Goal: Information Seeking & Learning: Find specific fact

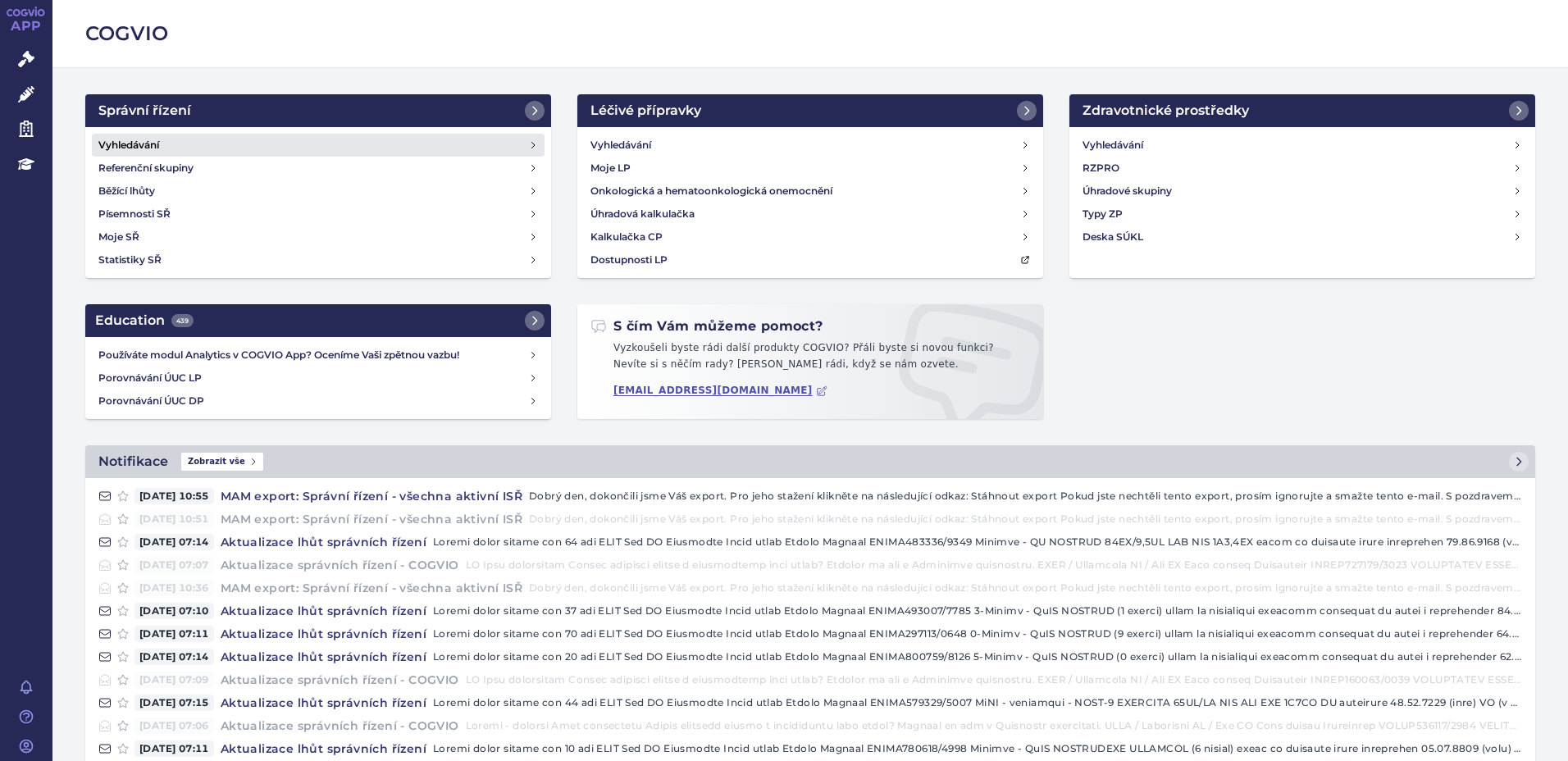
click at [148, 135] on link "Vyhledávání" at bounding box center [318, 145] width 452 height 23
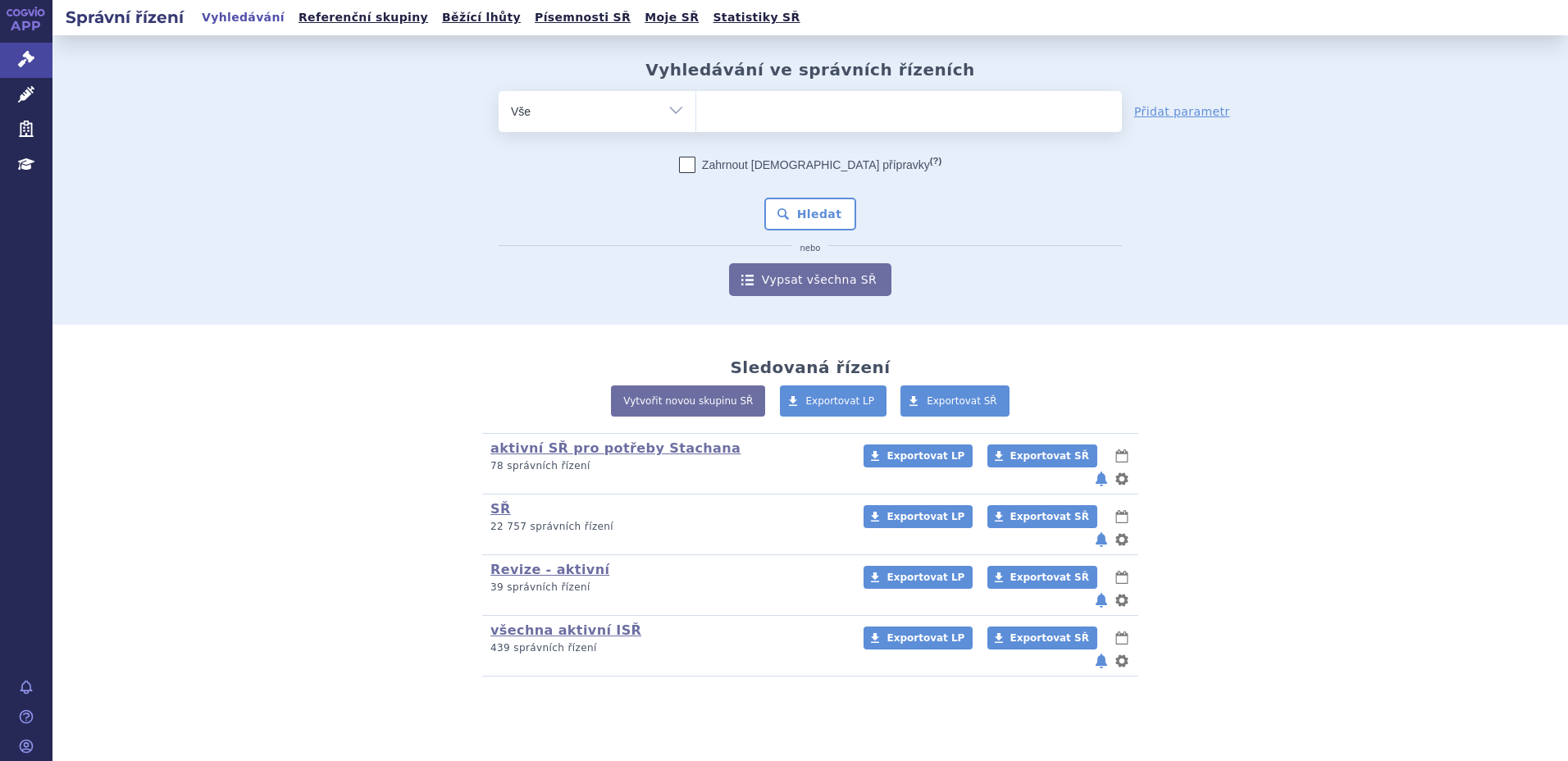
click at [741, 115] on ul at bounding box center [908, 108] width 425 height 34
click at [696, 115] on select at bounding box center [695, 111] width 1 height 41
type input "suk"
type input "sukl"
type input "sukls"
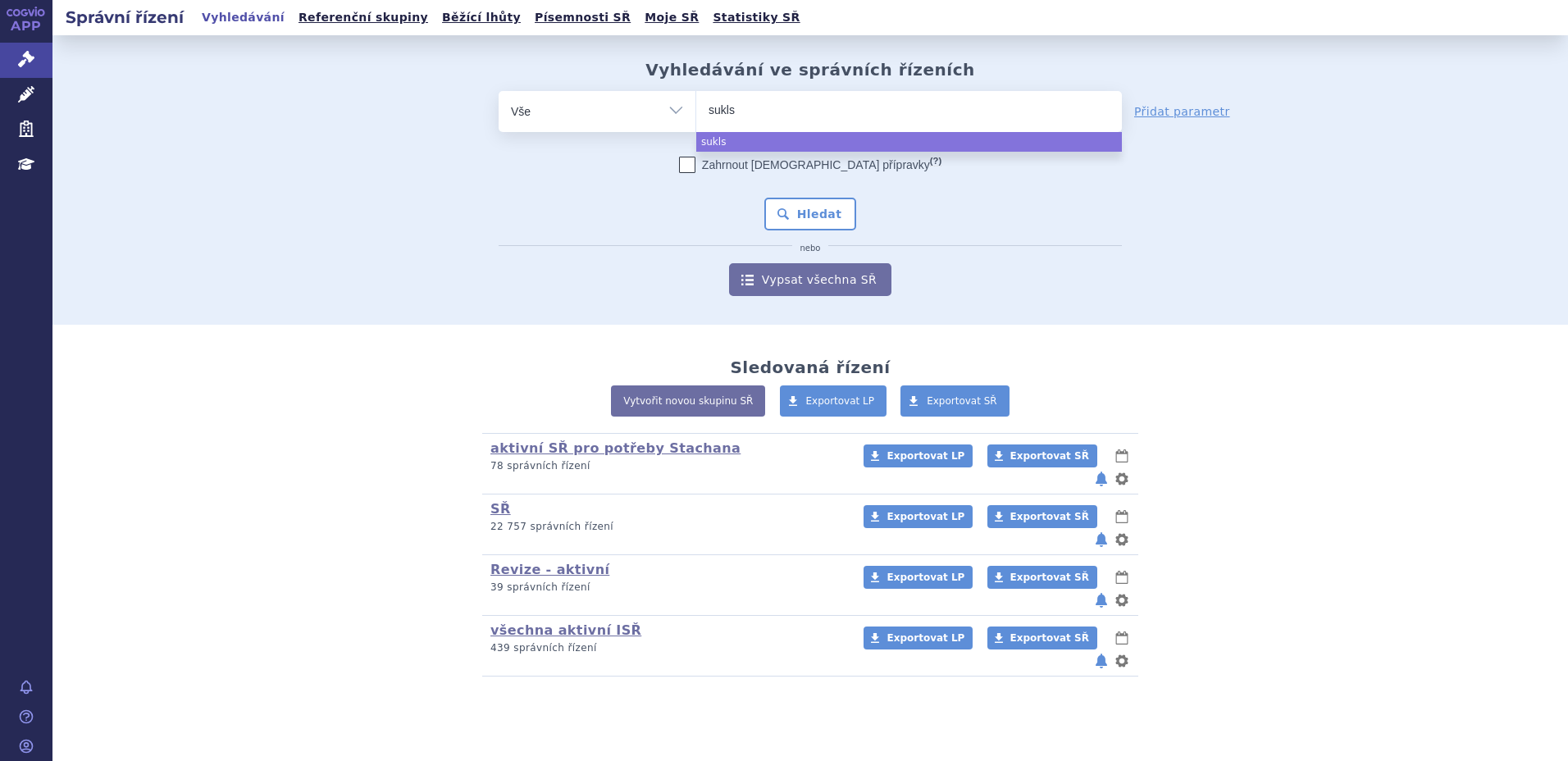
type input "sukls3"
type input "sukls30"
type input "sukls305"
type input "sukls3058"
type input "sukls30582"
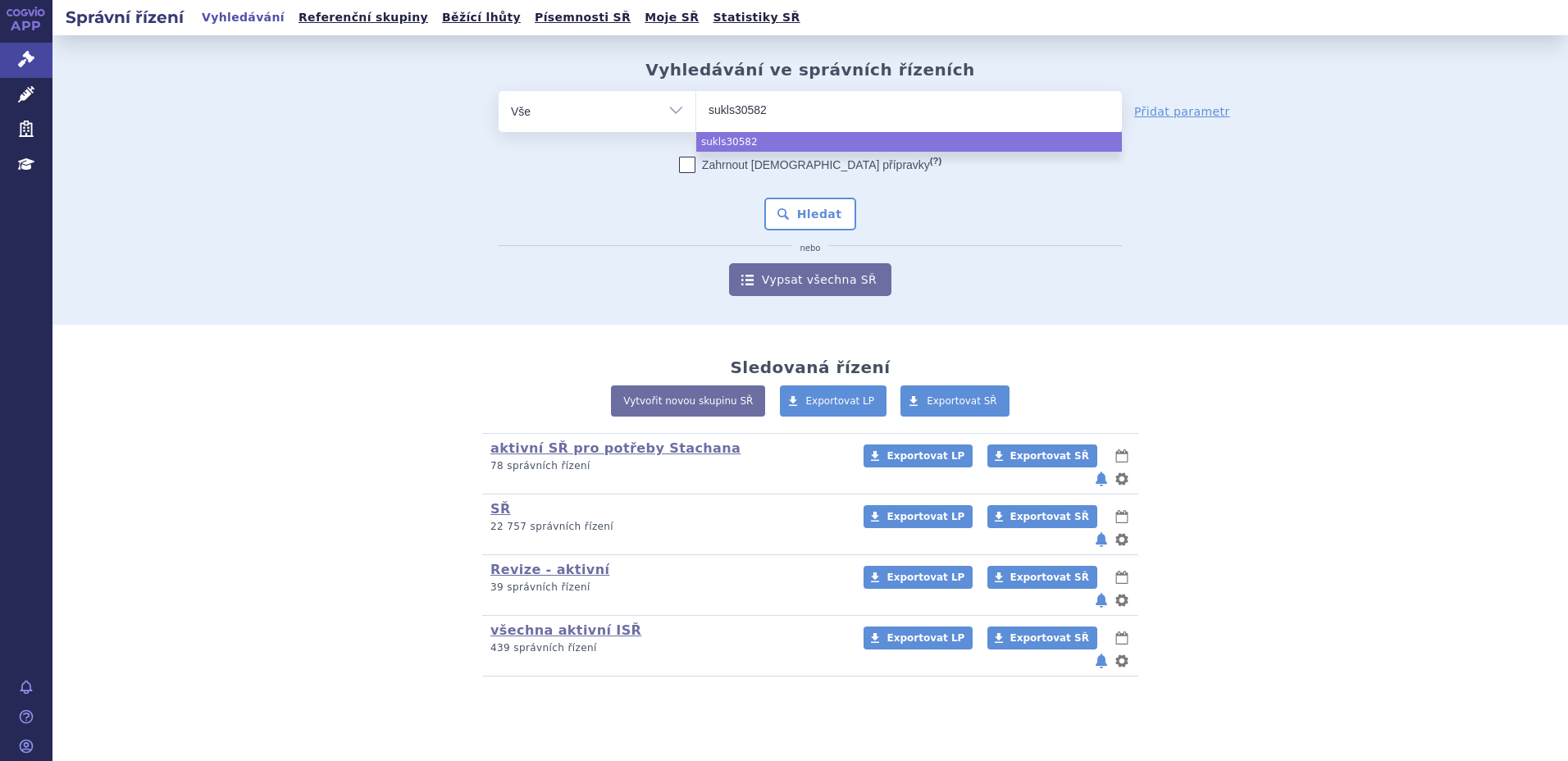
type input "sukls305822"
type input "sukls305822/"
type input "sukls305822/2"
type input "sukls305822/202"
type input "sukls305822/2020"
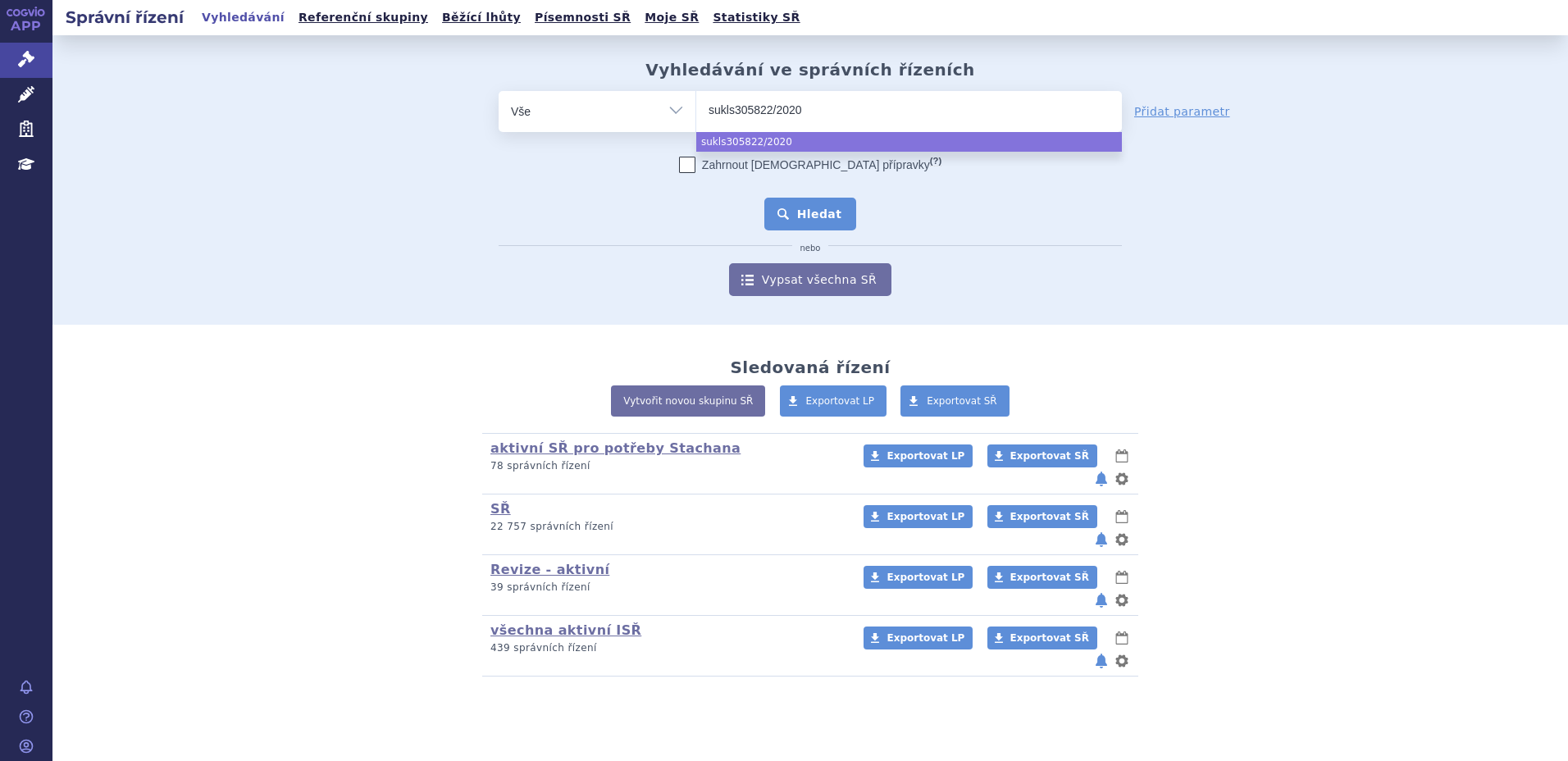
select select "sukls305822/2020"
click at [811, 221] on button "Hledat" at bounding box center [811, 213] width 93 height 33
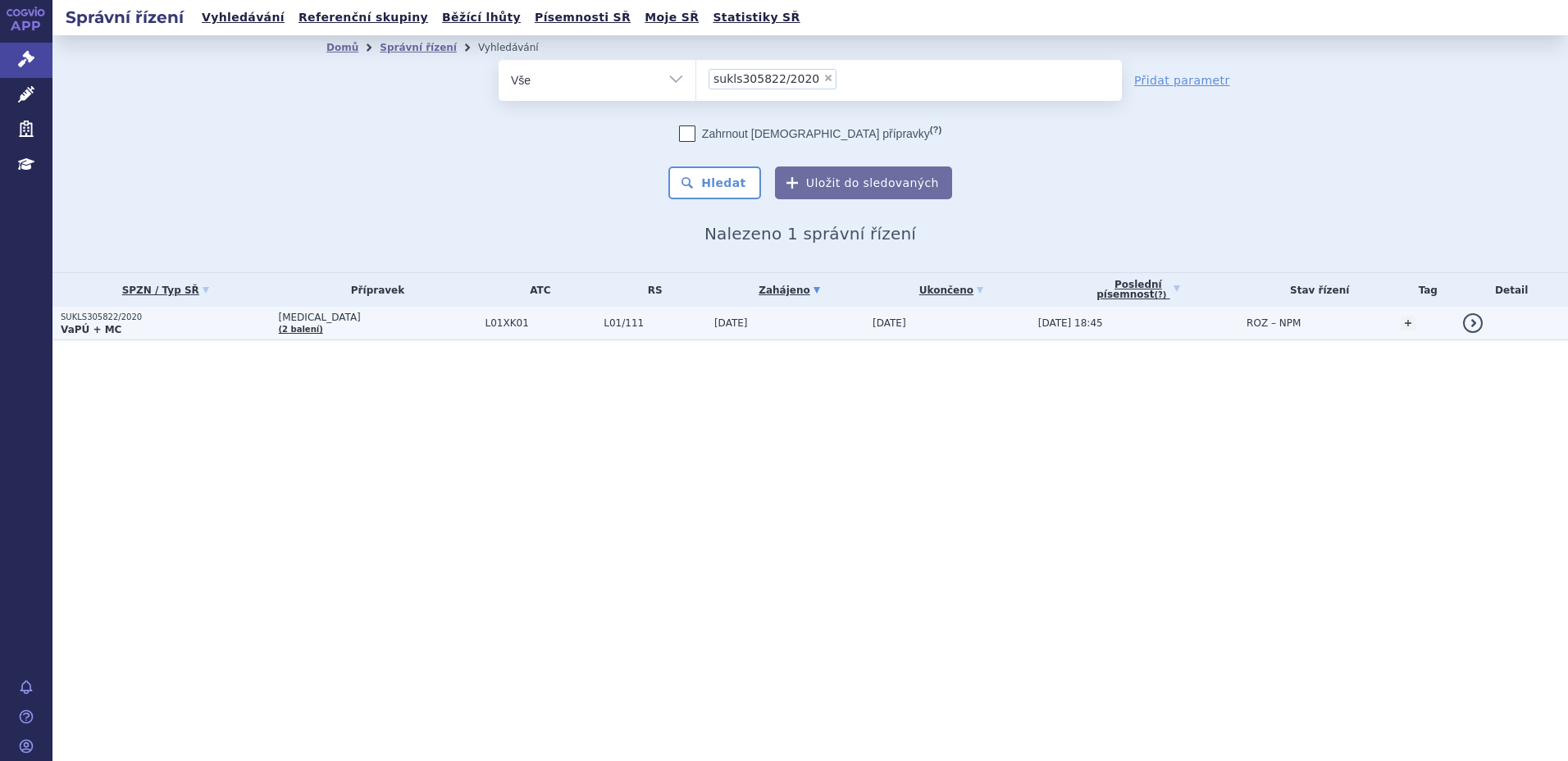
click at [202, 326] on p "VaPÚ + MC" at bounding box center [166, 329] width 210 height 13
